Goal: Transaction & Acquisition: Purchase product/service

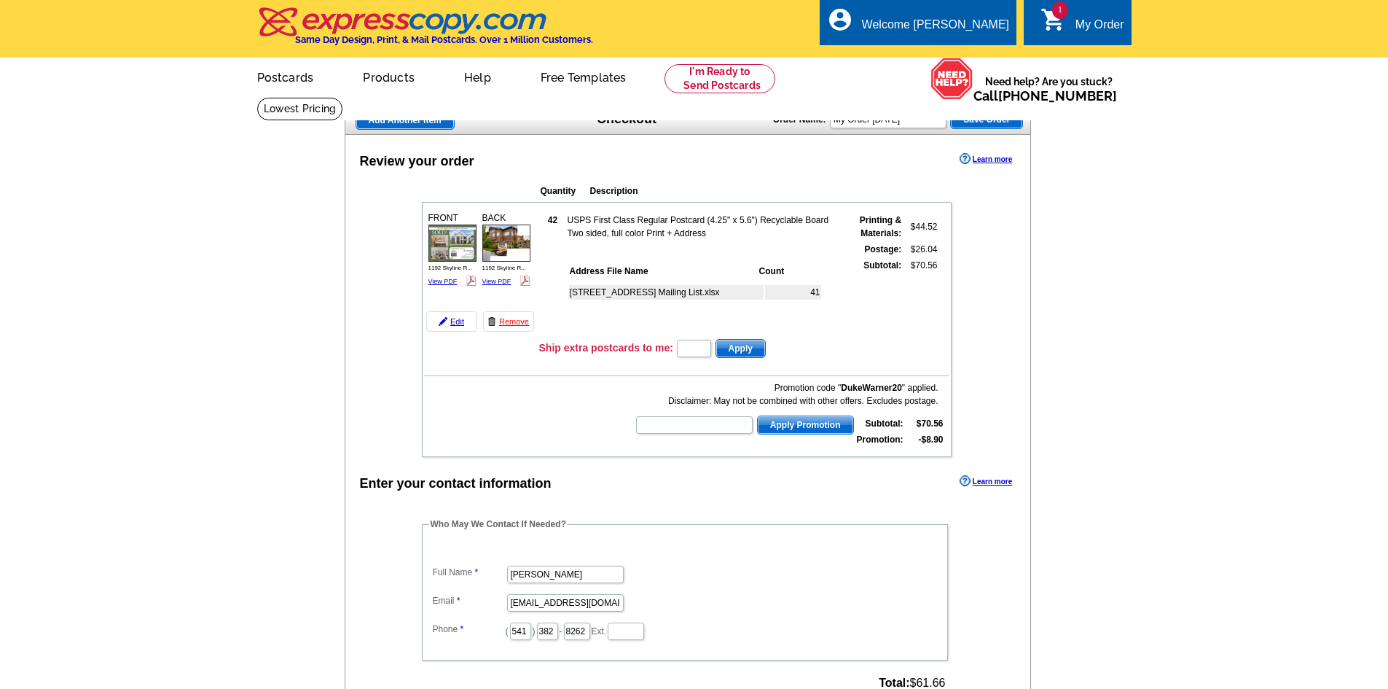
click at [378, 122] on span "Add Another Item" at bounding box center [405, 120] width 98 height 17
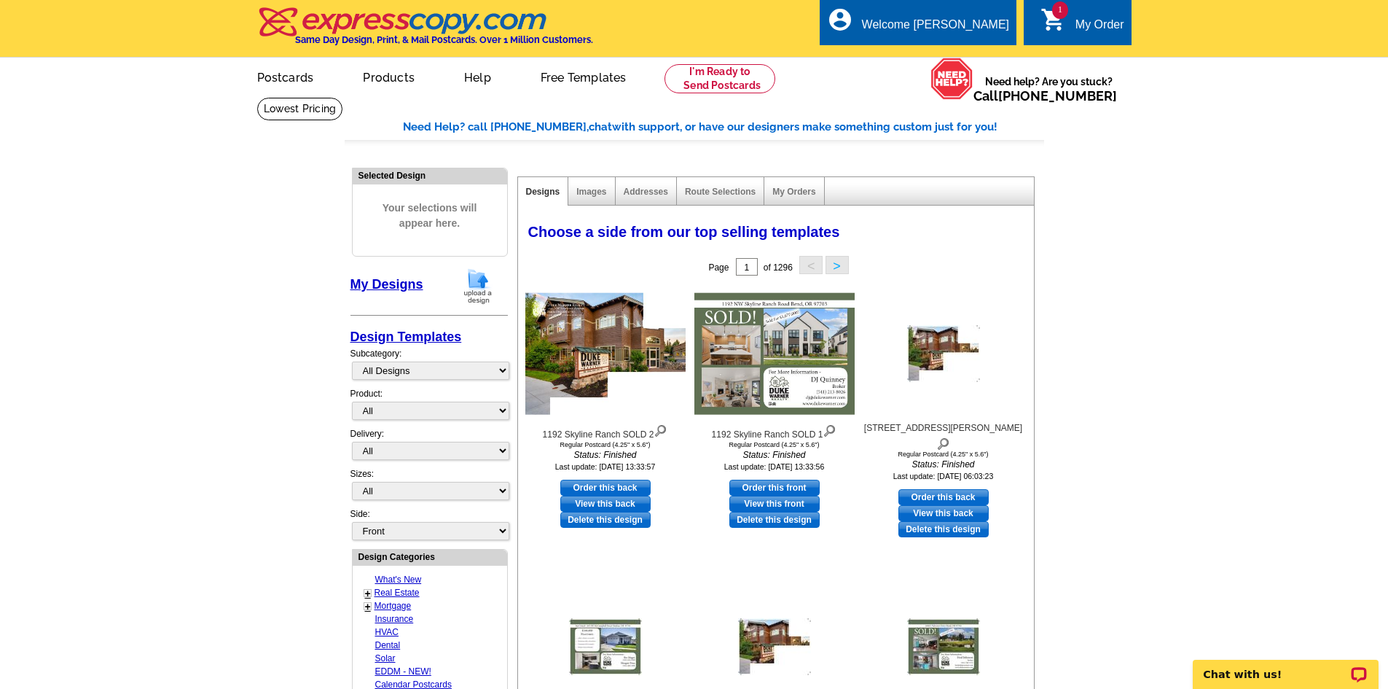
click at [477, 286] on img at bounding box center [478, 285] width 38 height 37
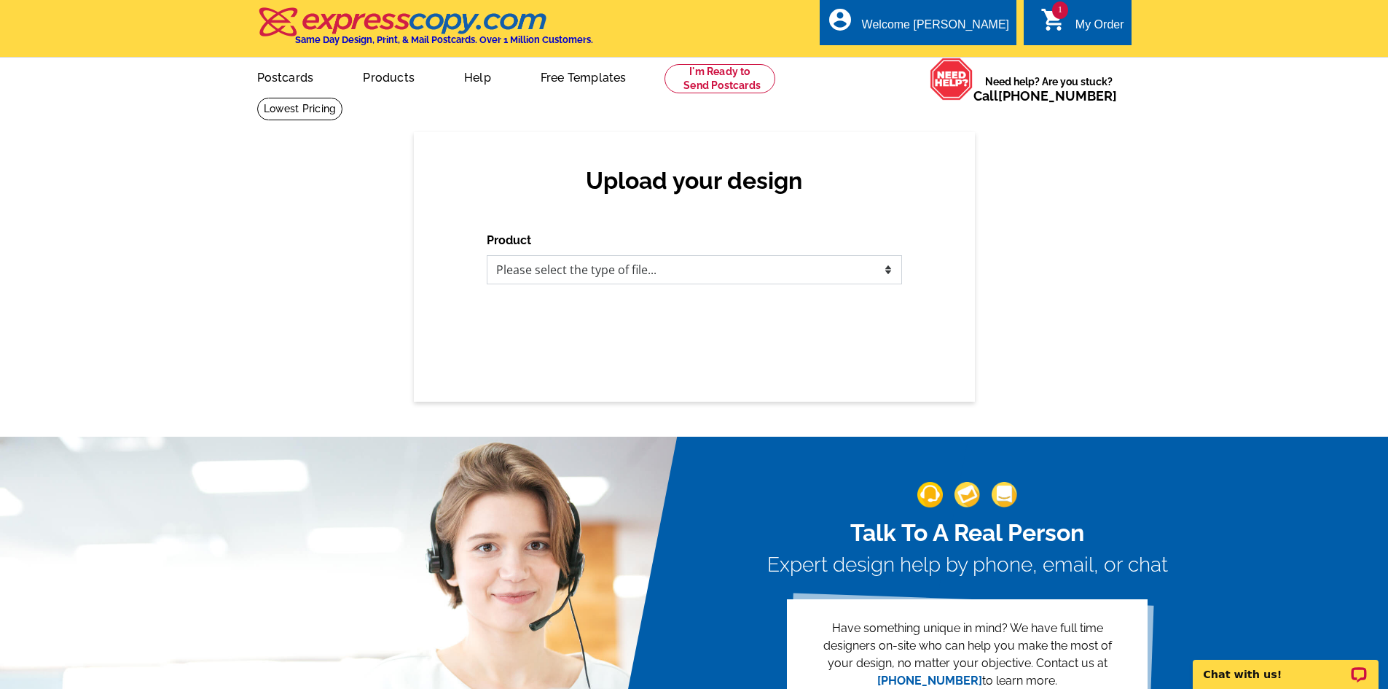
click at [575, 276] on select "Please select the type of file... Postcards Business Cards Letters and flyers G…" at bounding box center [694, 269] width 415 height 29
select select "1"
click at [487, 256] on select "Please select the type of file... Postcards Business Cards Letters and flyers G…" at bounding box center [694, 269] width 415 height 29
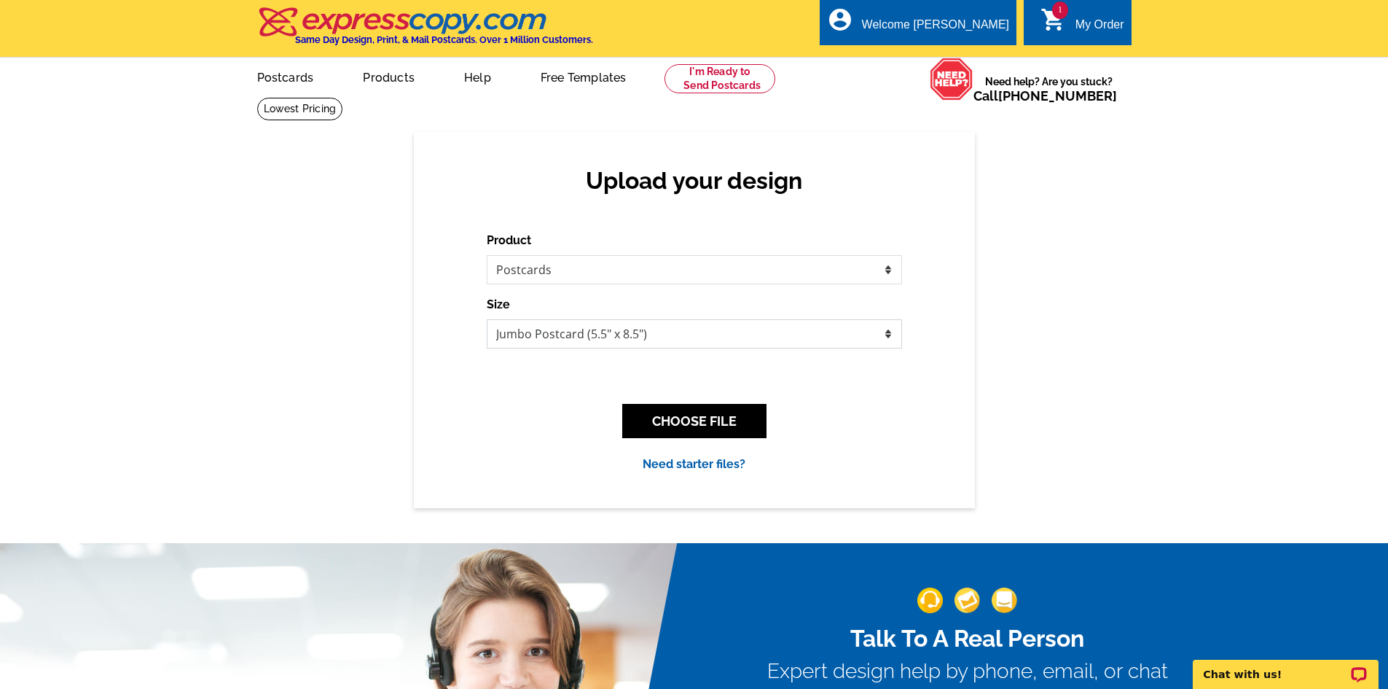
click at [576, 337] on select "Jumbo Postcard (5.5" x 8.5") Regular Postcard (4.25" x 5.6") Panoramic Postcard…" at bounding box center [694, 333] width 415 height 29
select select "1"
click at [487, 320] on select "Jumbo Postcard (5.5" x 8.5") Regular Postcard (4.25" x 5.6") Panoramic Postcard…" at bounding box center [694, 333] width 415 height 29
click at [727, 419] on button "CHOOSE FILE" at bounding box center [694, 421] width 144 height 34
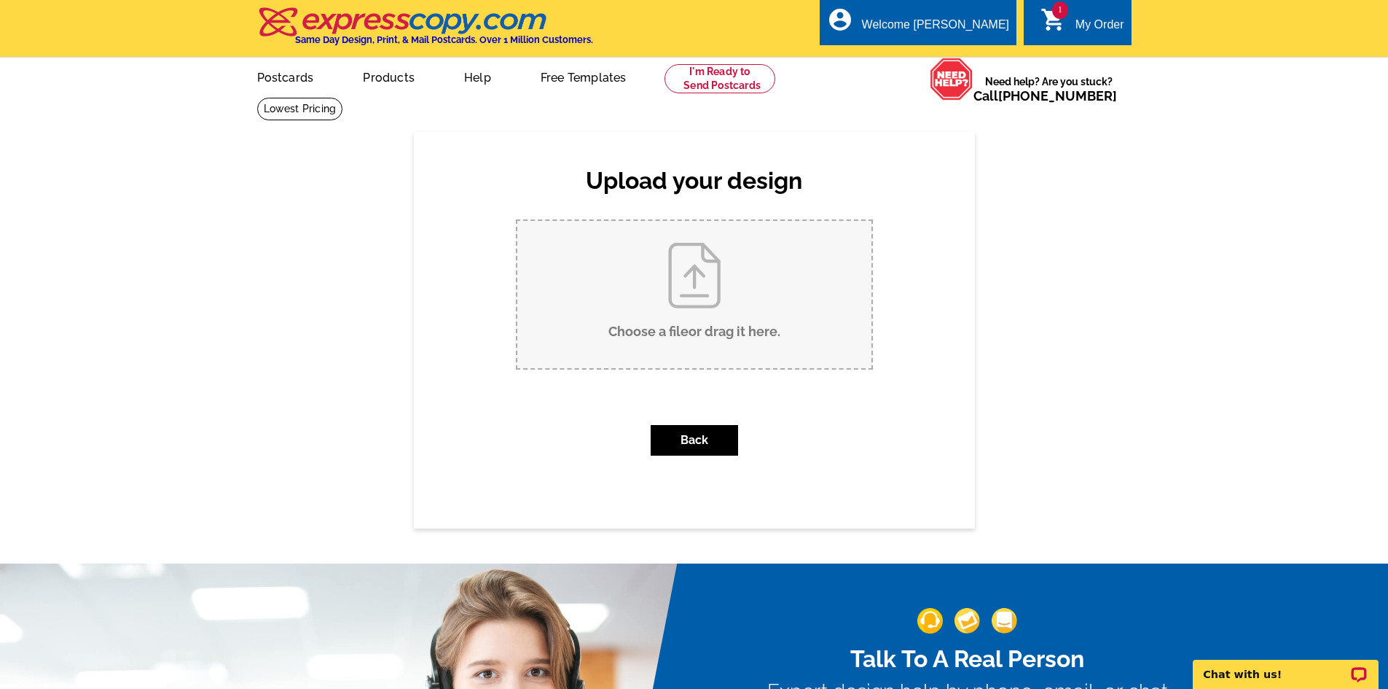
click at [706, 349] on input "Choose a file or drag it here ." at bounding box center [694, 294] width 354 height 147
type input "C:\fakepath\20783 Canterbury Ct SOLD Postcard.pdf"
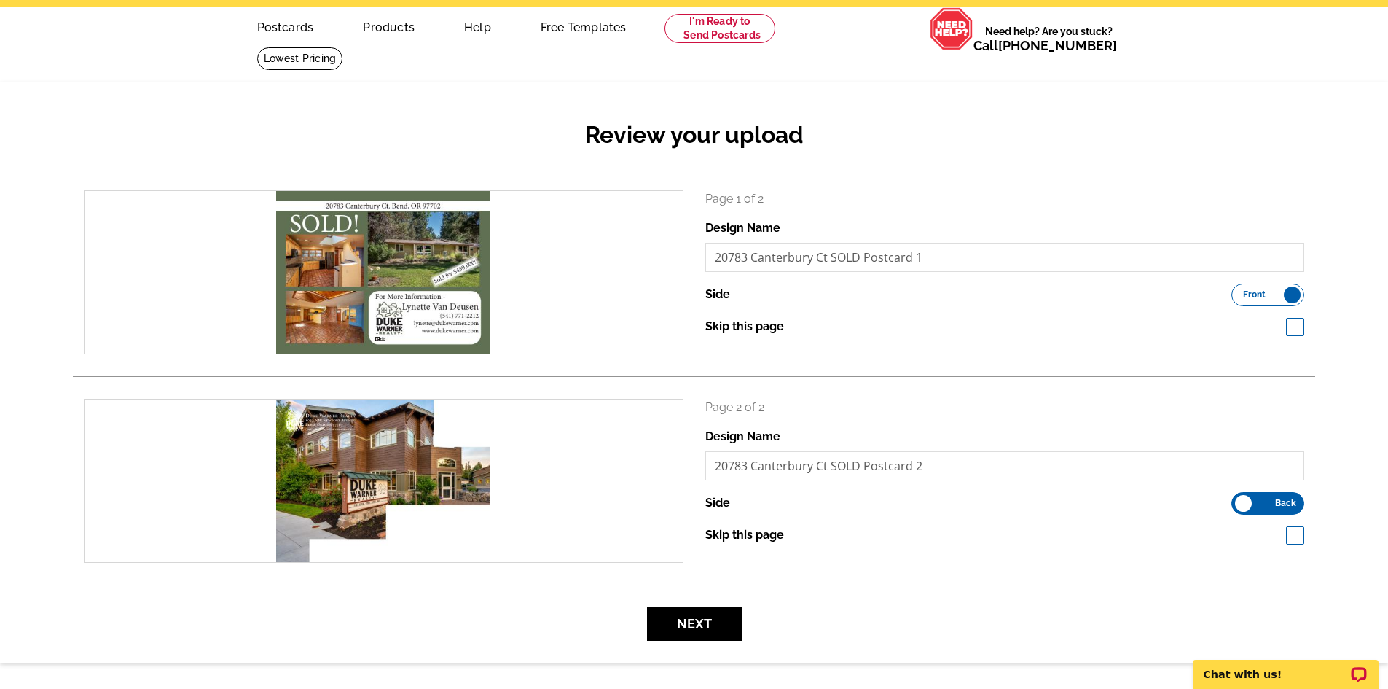
scroll to position [73, 0]
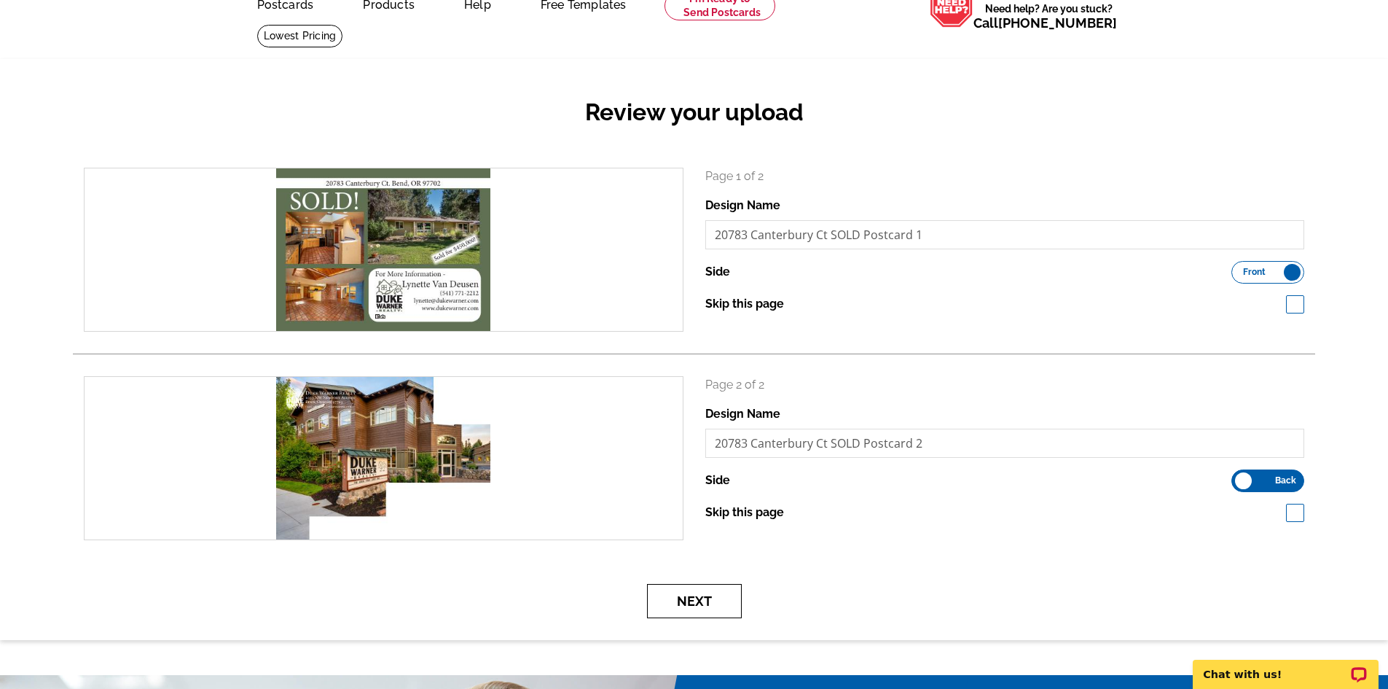
click at [700, 601] on button "Next" at bounding box center [694, 601] width 95 height 34
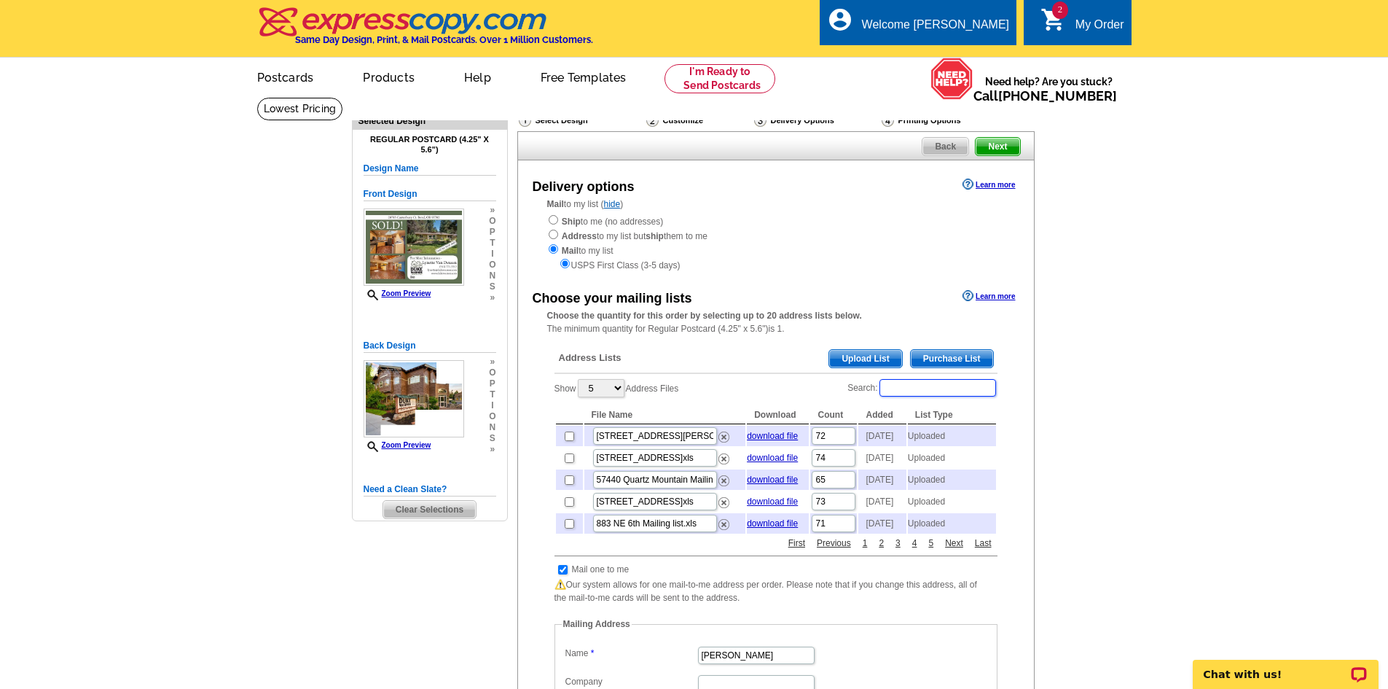
click at [920, 389] on input "Search:" at bounding box center [938, 387] width 117 height 17
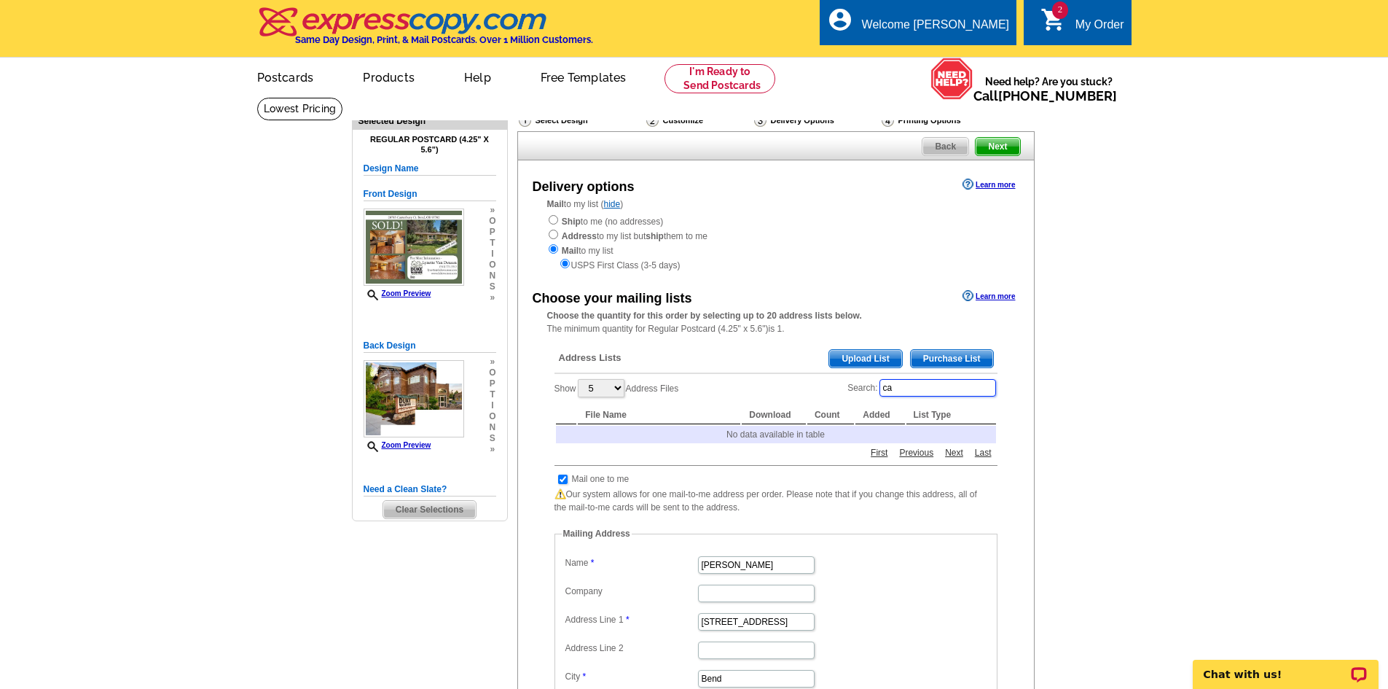
type input "c"
type input "C"
type input "2"
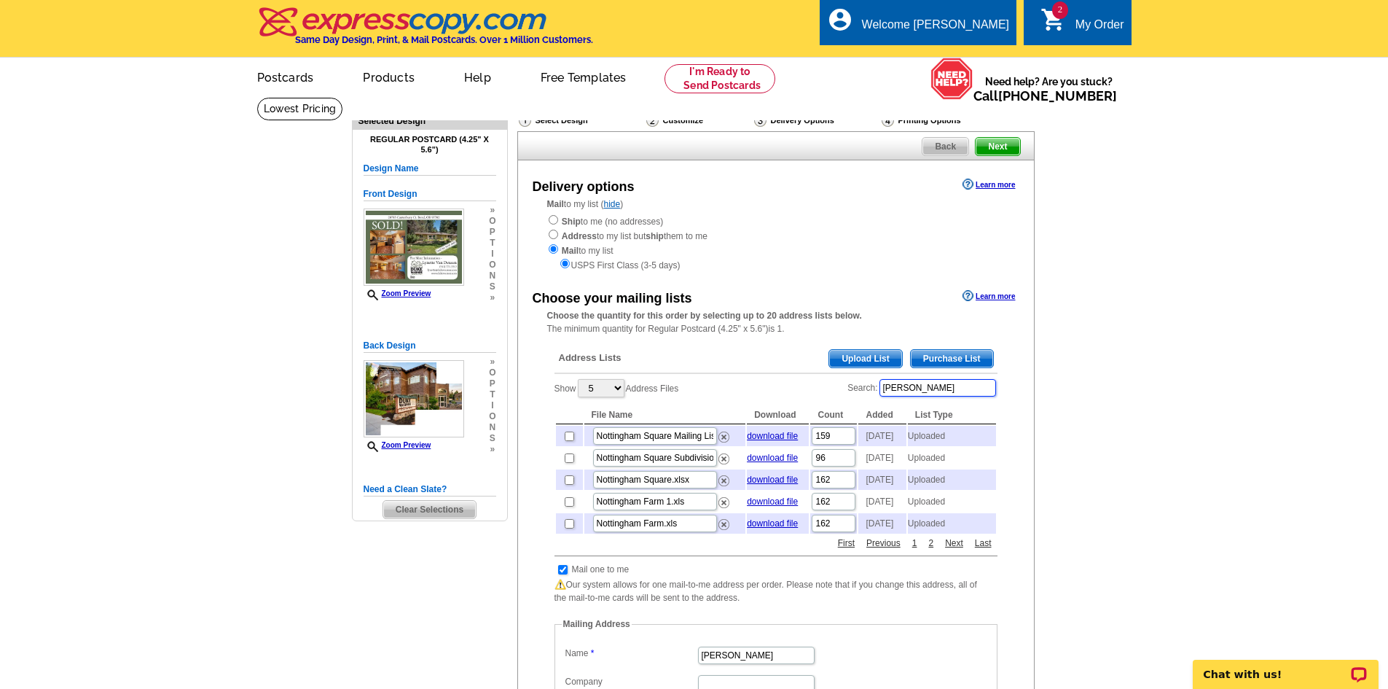
type input "nott"
click at [568, 441] on input "checkbox" at bounding box center [569, 435] width 9 height 9
checkbox input "true"
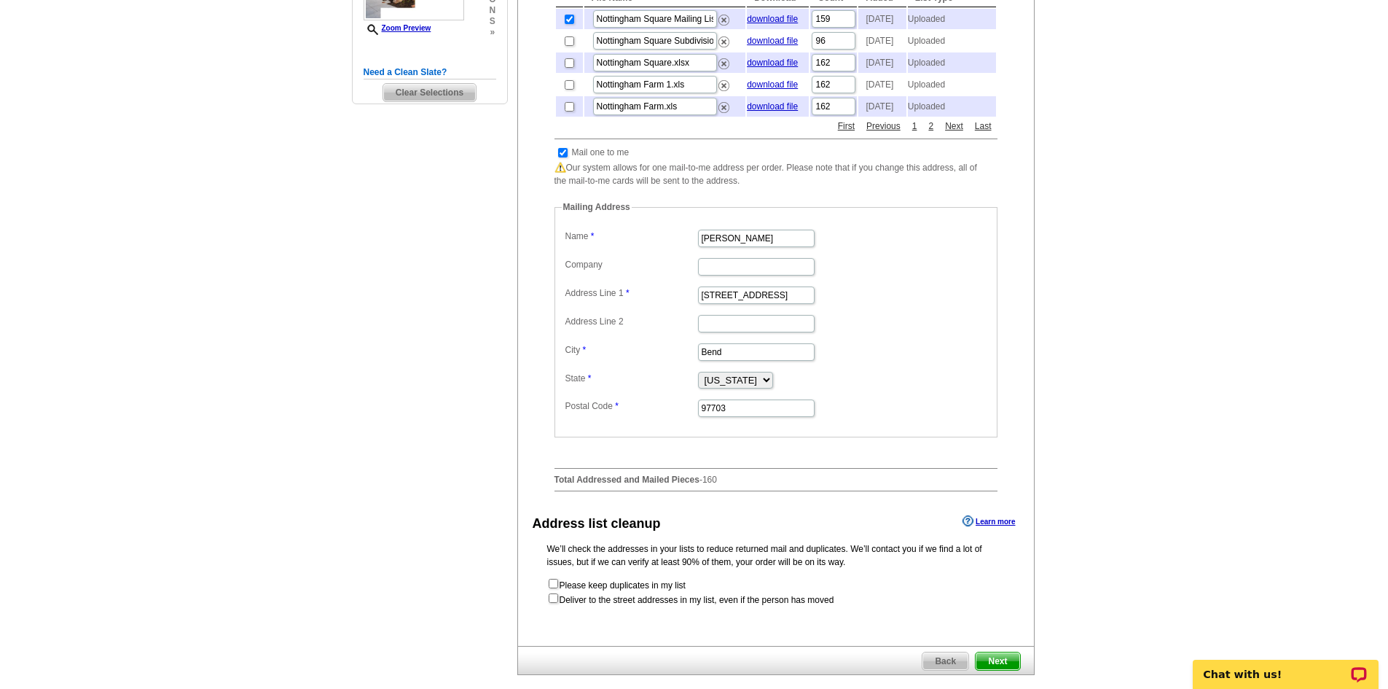
scroll to position [437, 0]
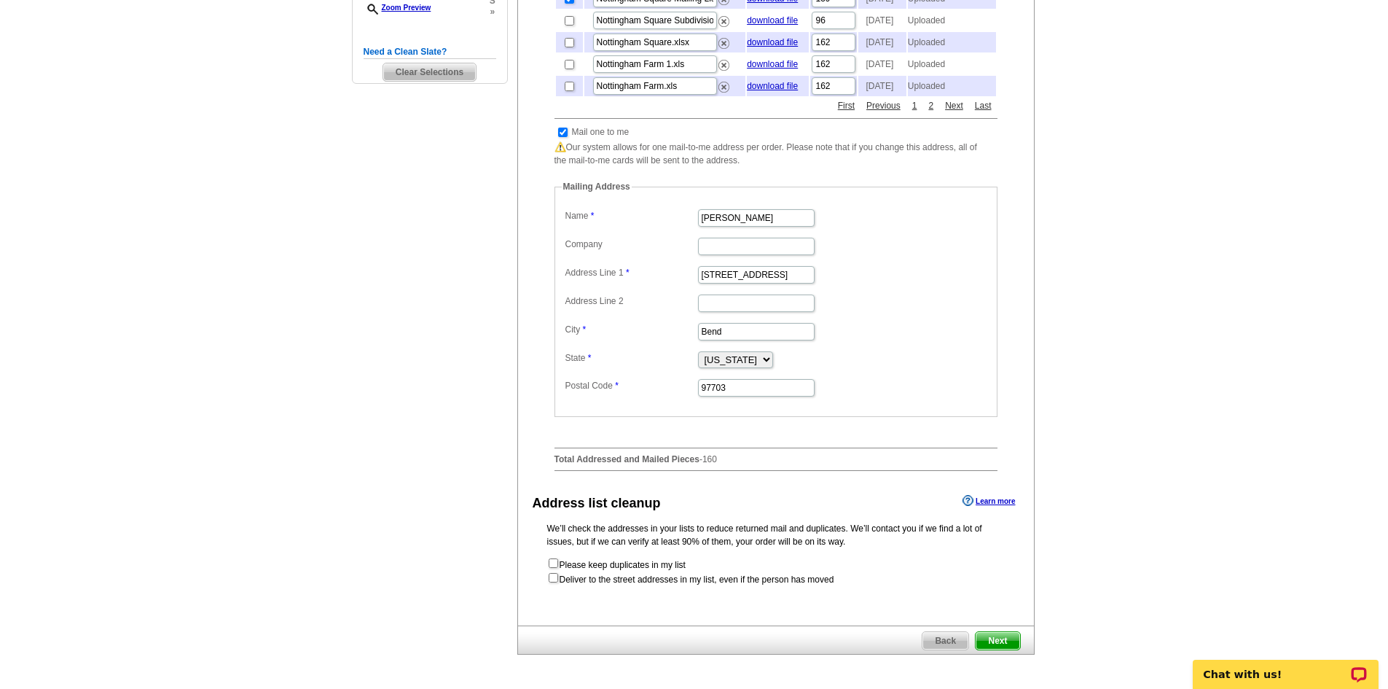
click at [992, 649] on span "Next" at bounding box center [998, 640] width 44 height 17
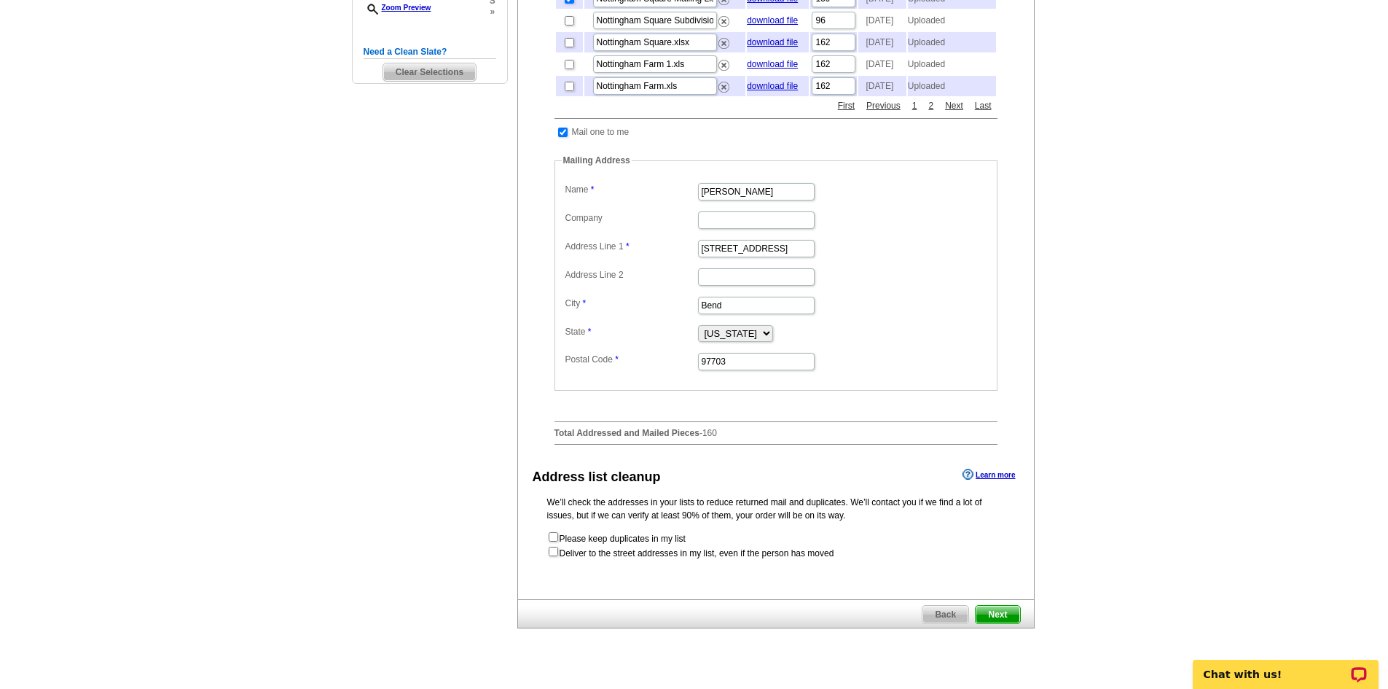
scroll to position [0, 0]
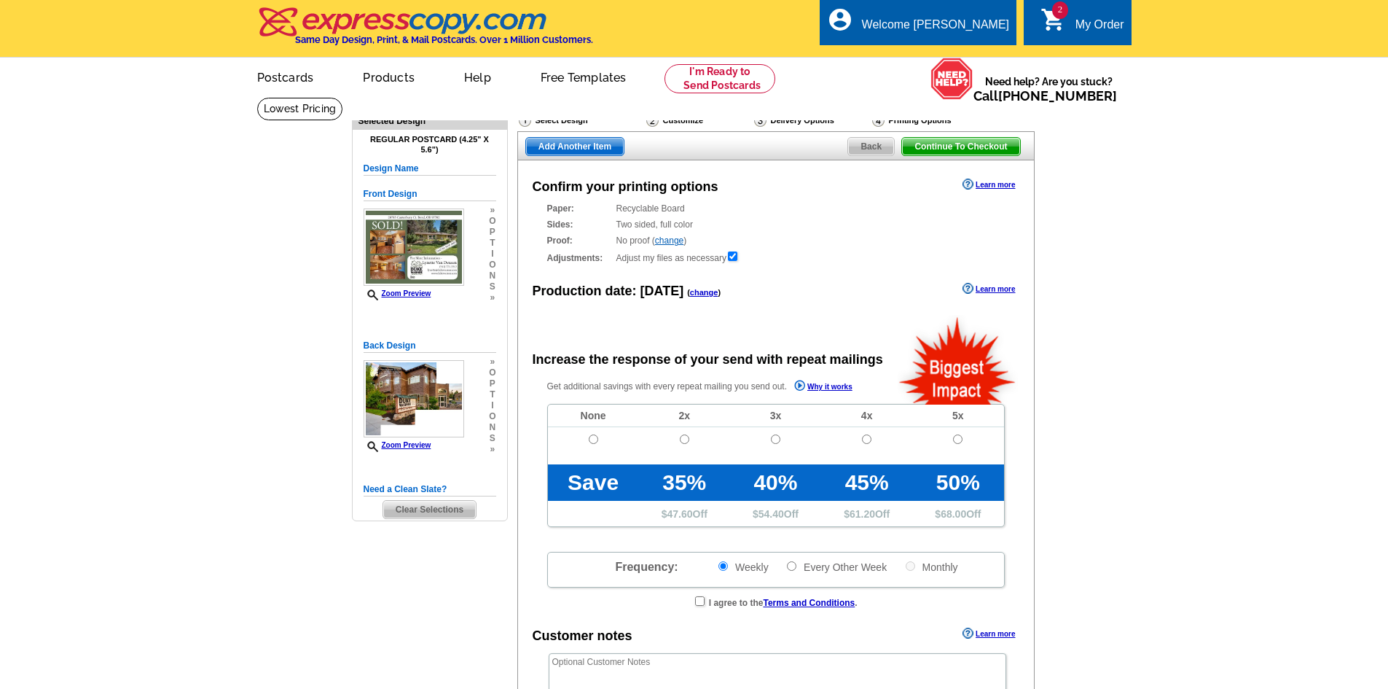
radio input "false"
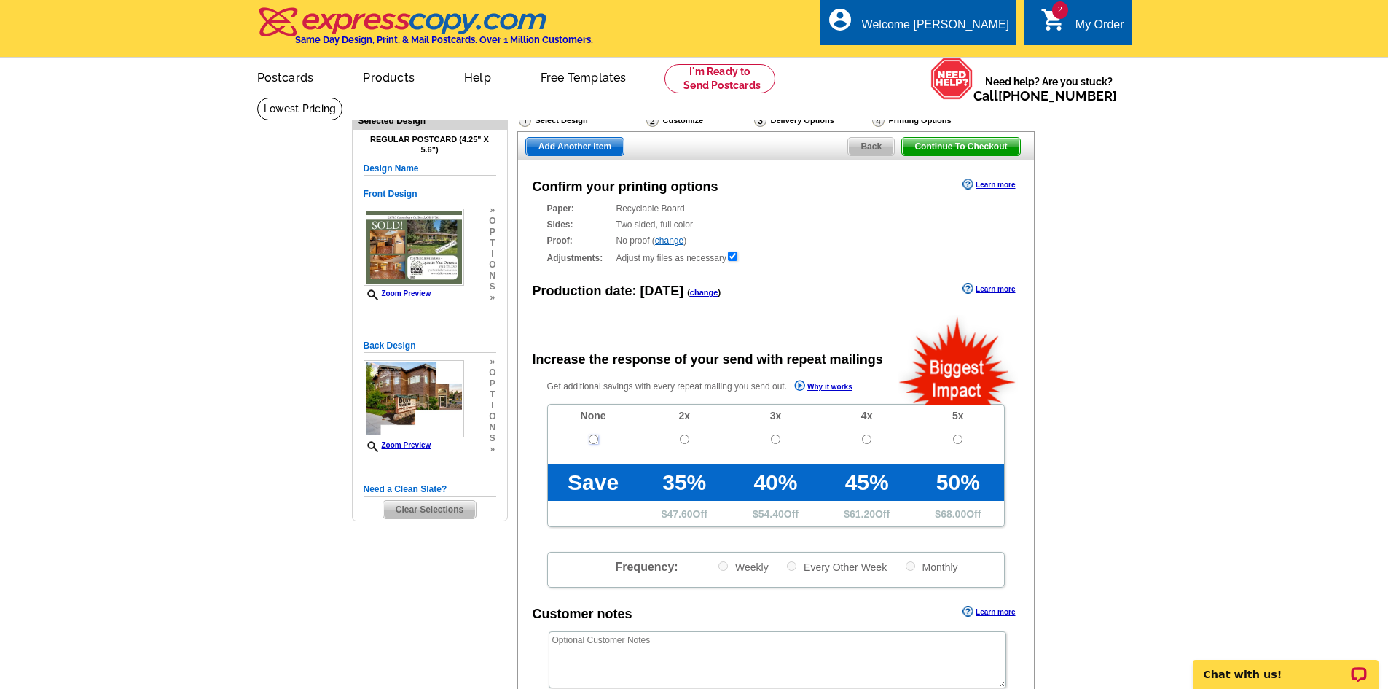
click at [595, 442] on input "radio" at bounding box center [593, 438] width 9 height 9
radio input "true"
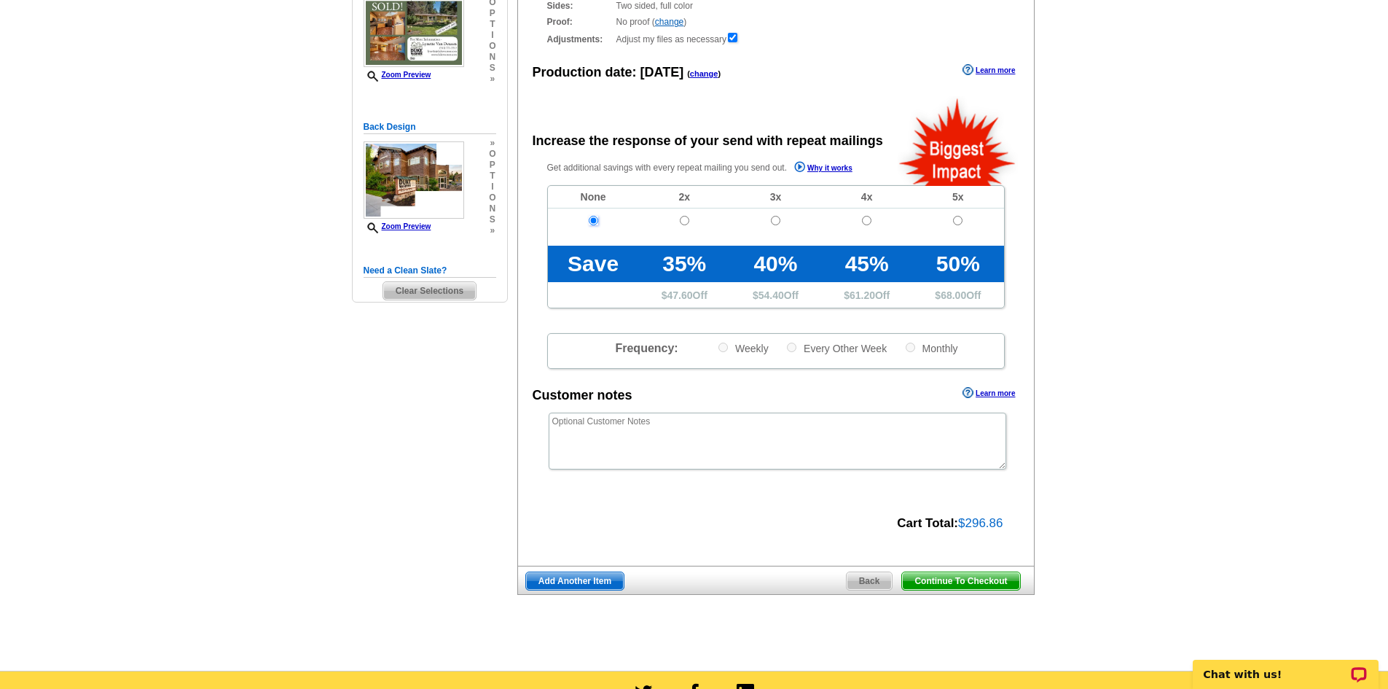
scroll to position [146, 0]
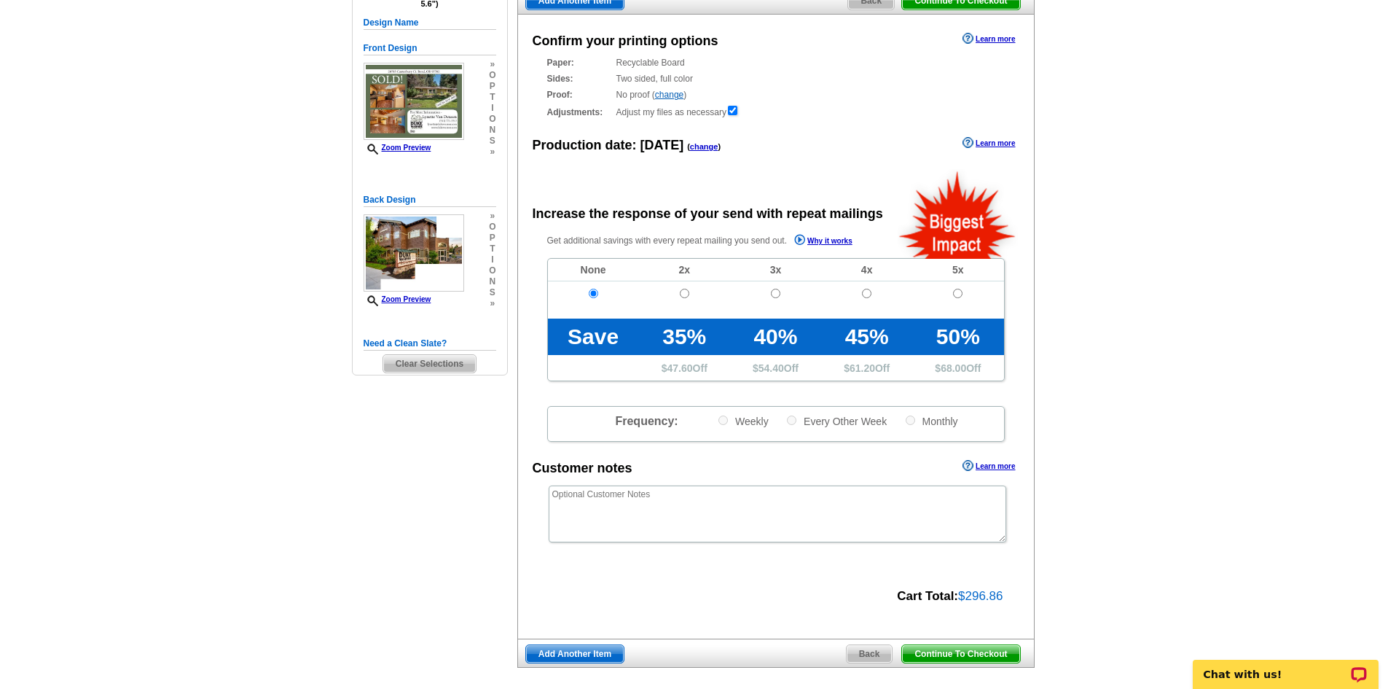
click at [988, 660] on span "Continue To Checkout" at bounding box center [960, 653] width 117 height 17
